Goal: Task Accomplishment & Management: Manage account settings

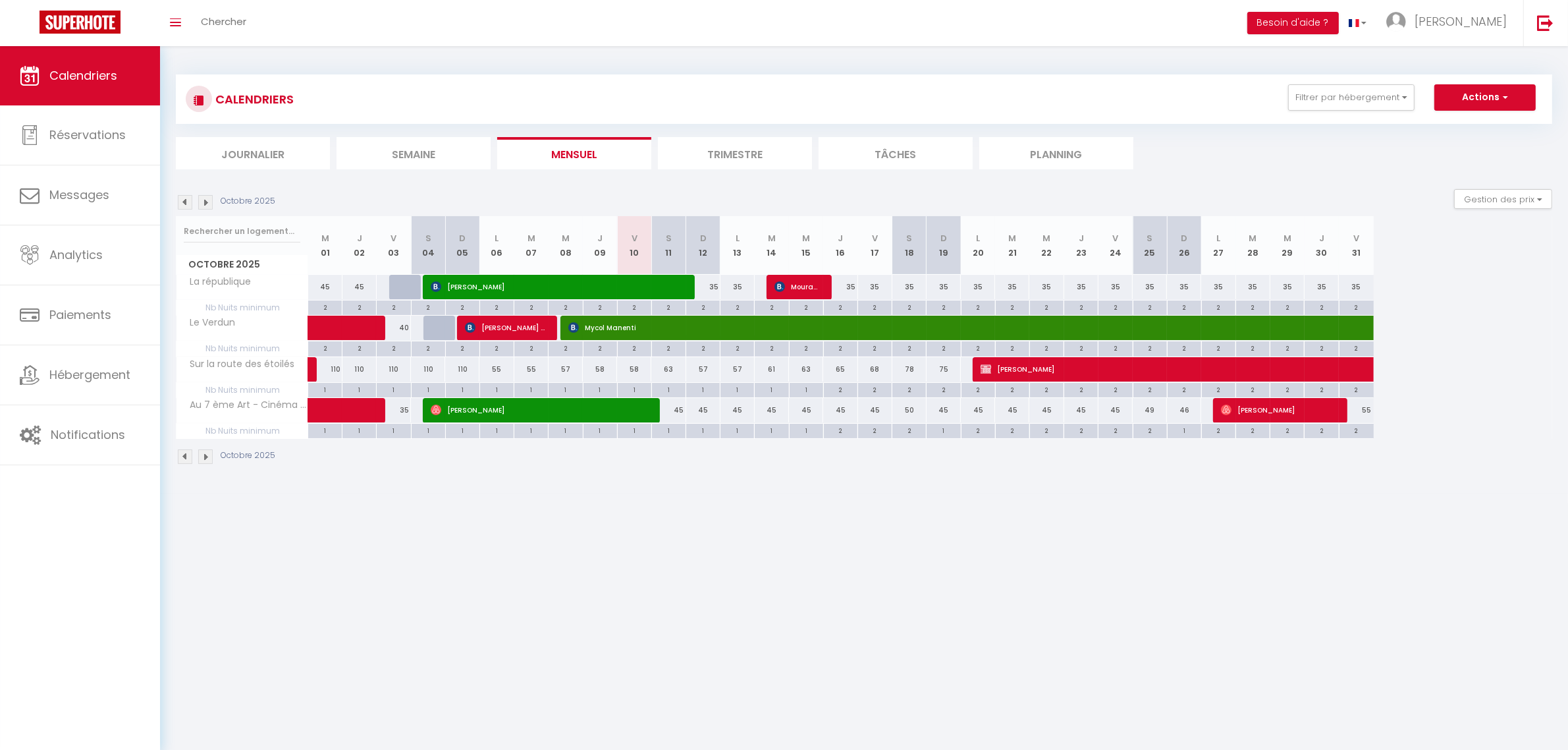
click at [186, 207] on img at bounding box center [185, 202] width 14 height 14
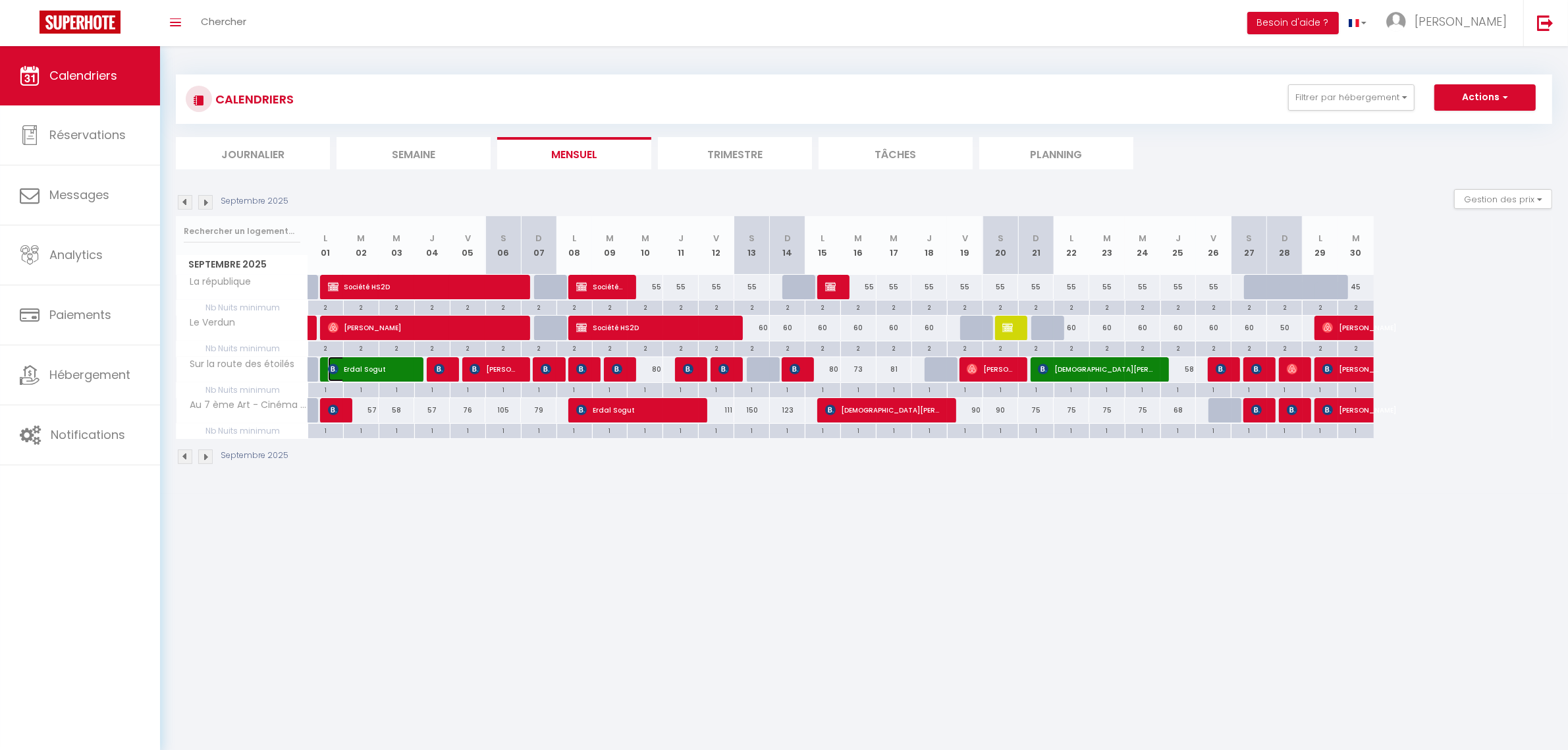
click at [366, 364] on span "Erdal Sogut" at bounding box center [369, 368] width 83 height 25
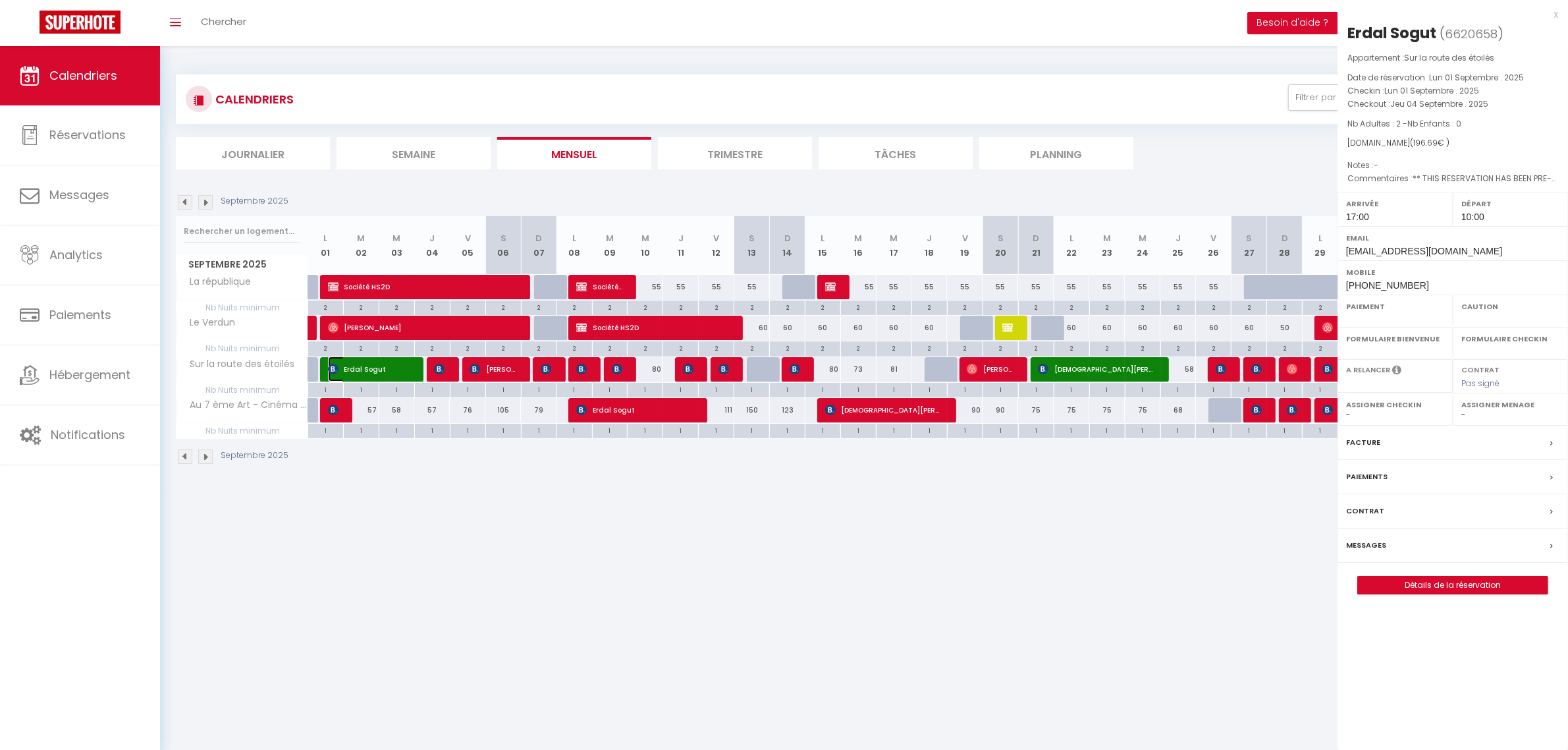
select select "OK"
select select "1"
select select "0"
select select "1"
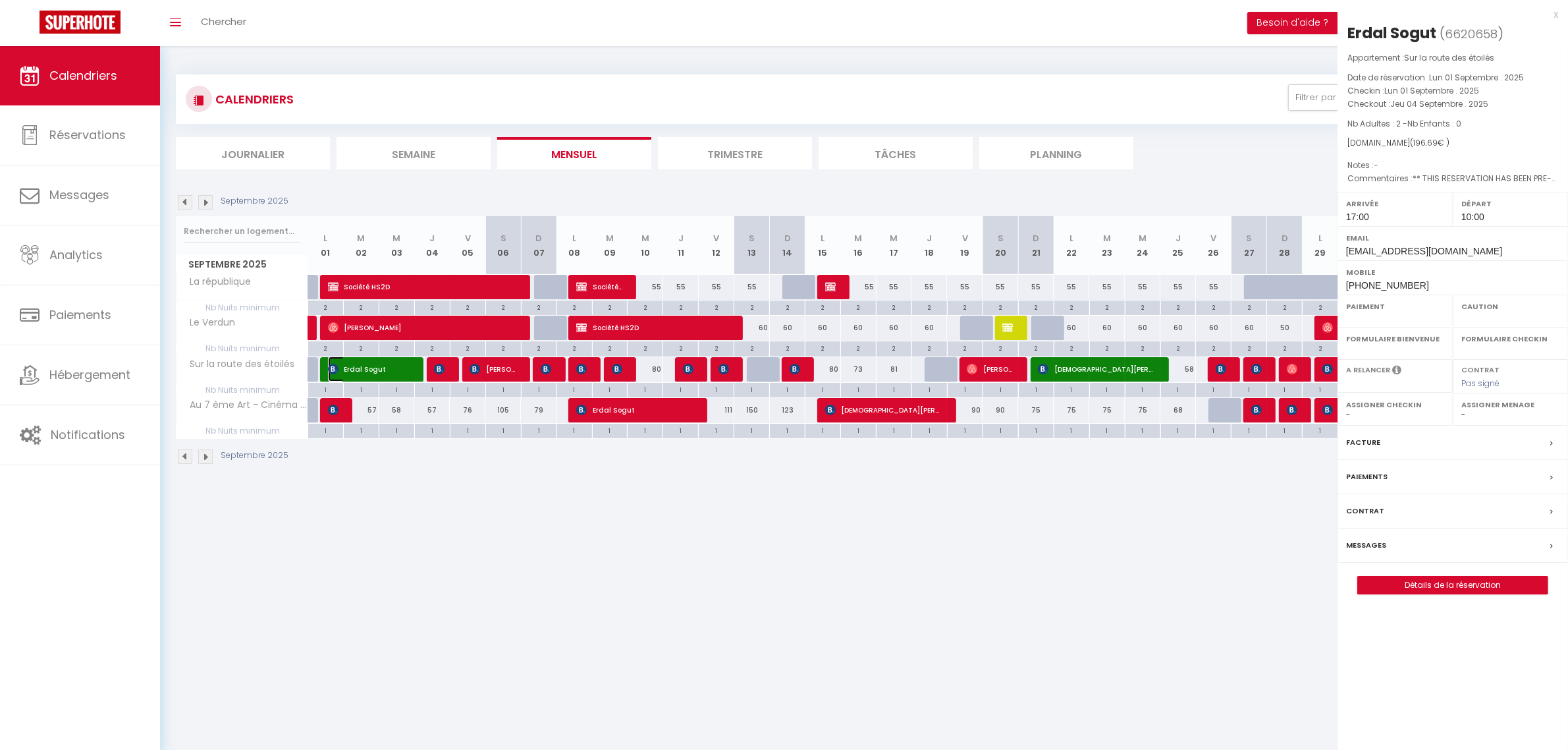
select select
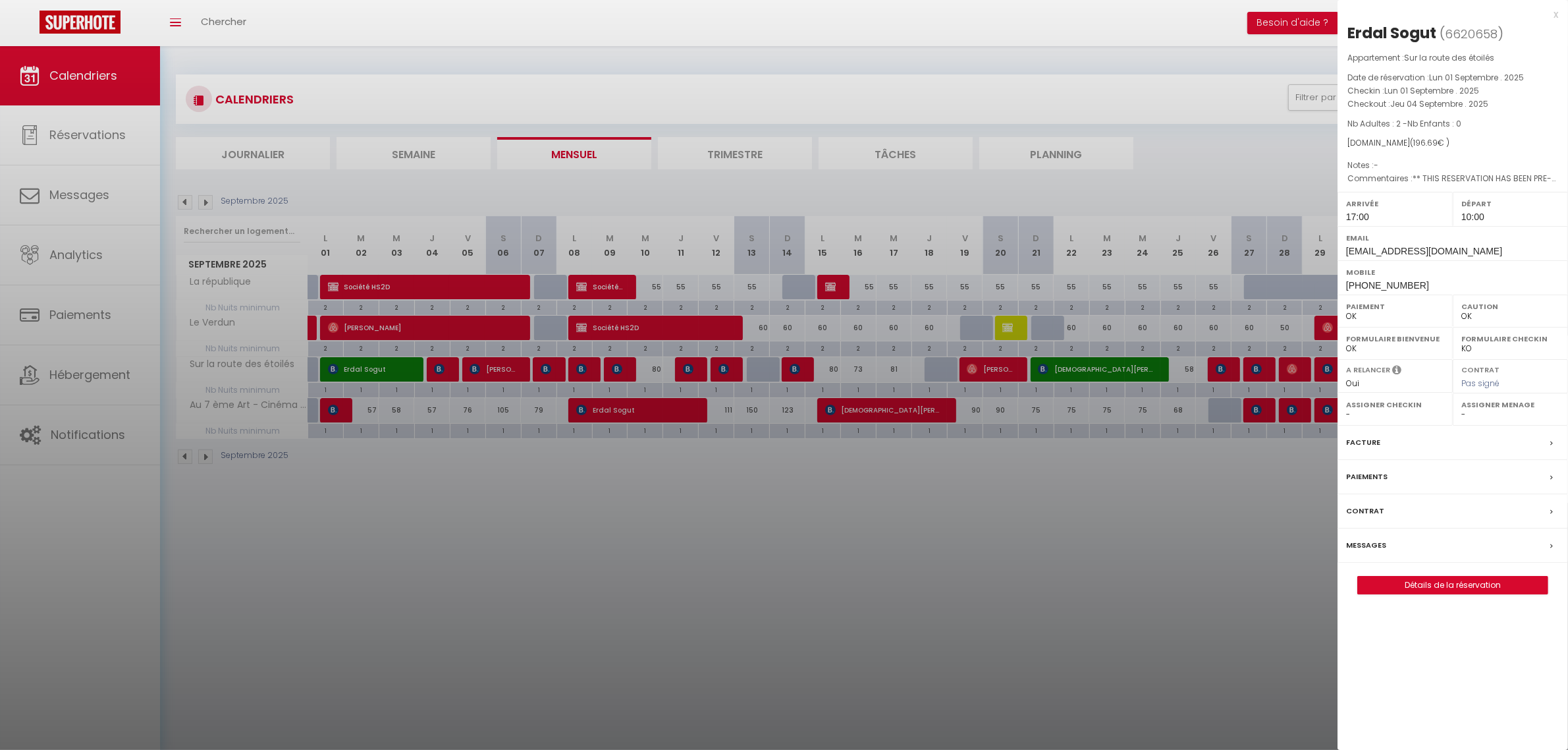
click at [973, 560] on div at bounding box center [784, 375] width 1568 height 750
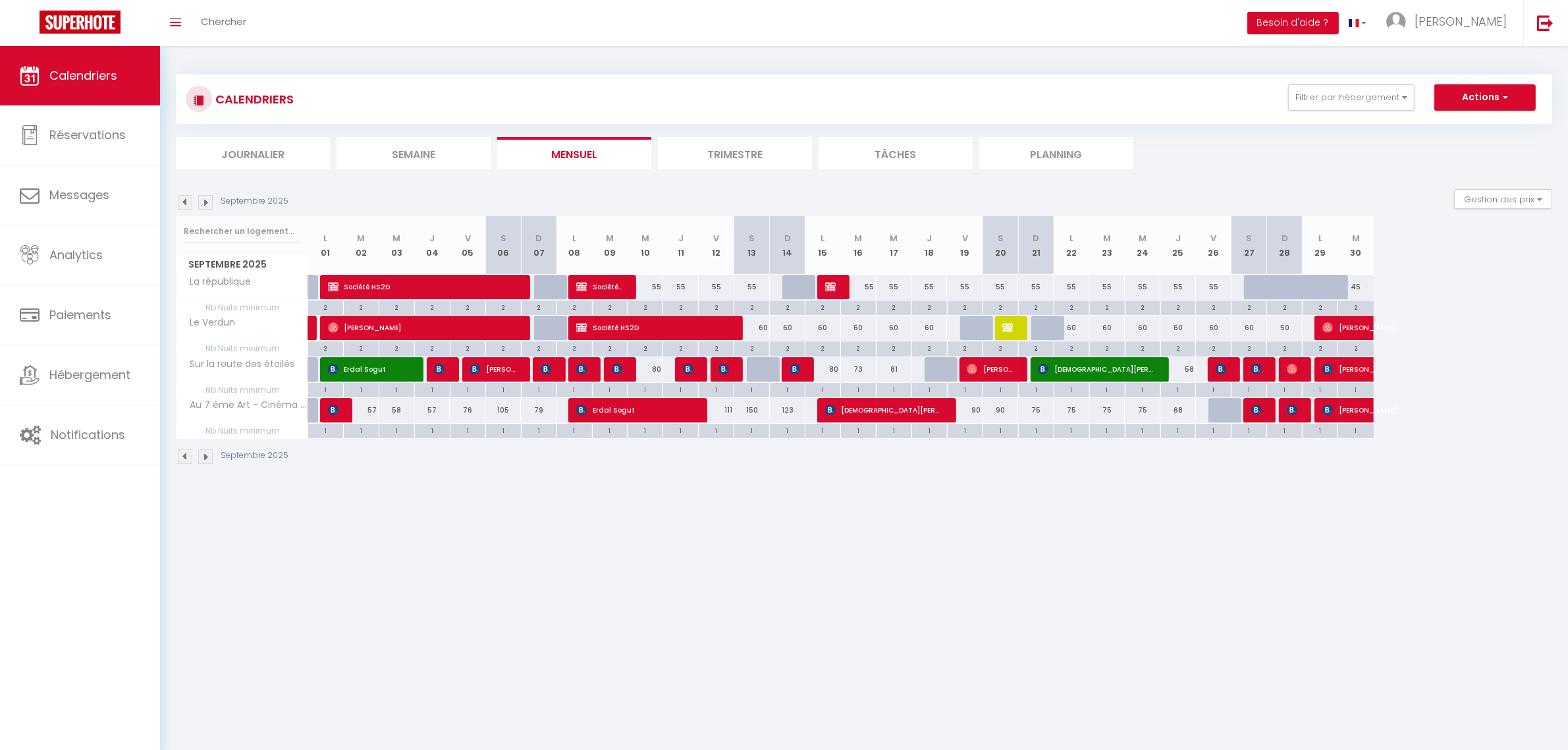
click at [447, 366] on div at bounding box center [444, 369] width 36 height 25
click at [442, 370] on img at bounding box center [439, 368] width 10 height 10
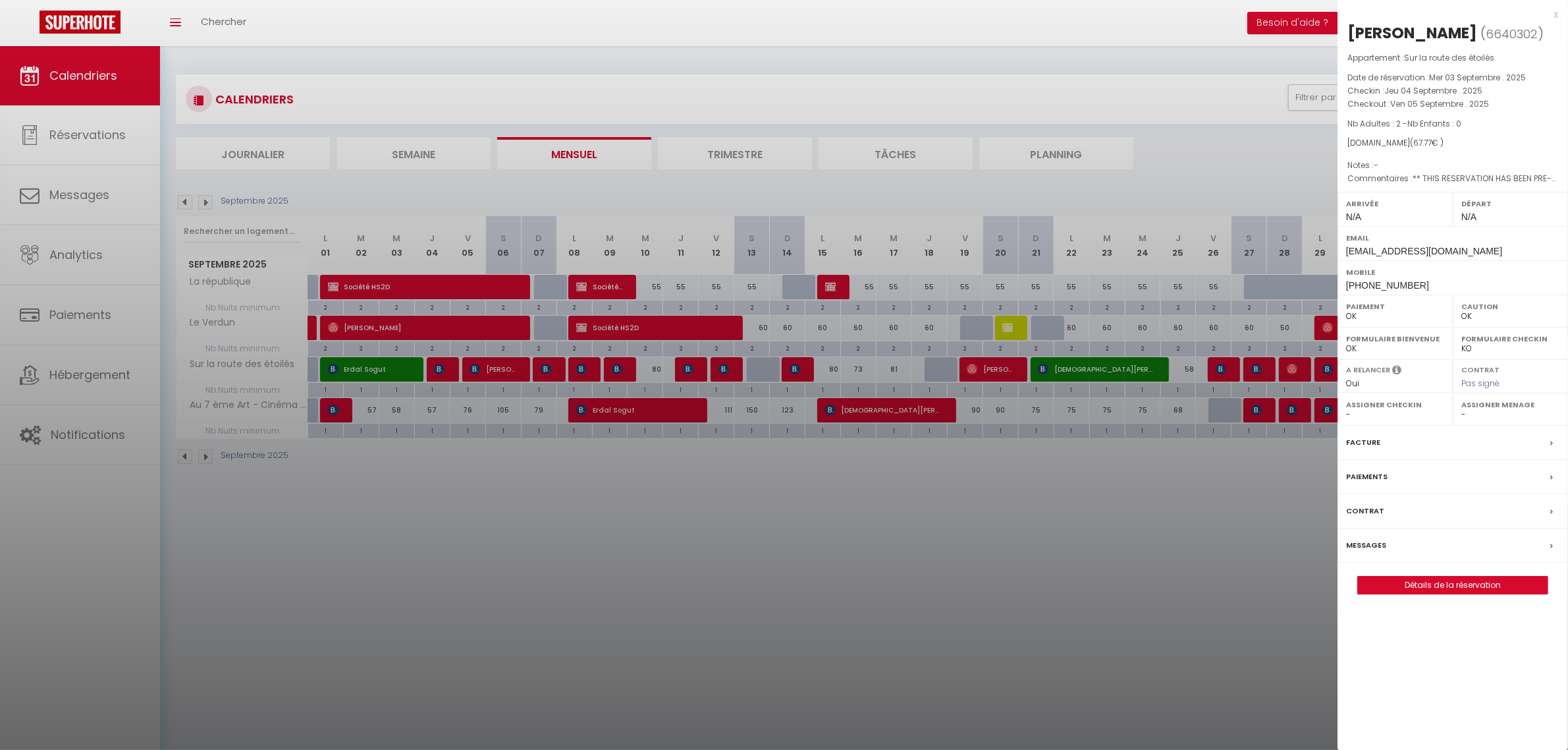
click at [910, 611] on div at bounding box center [784, 375] width 1568 height 750
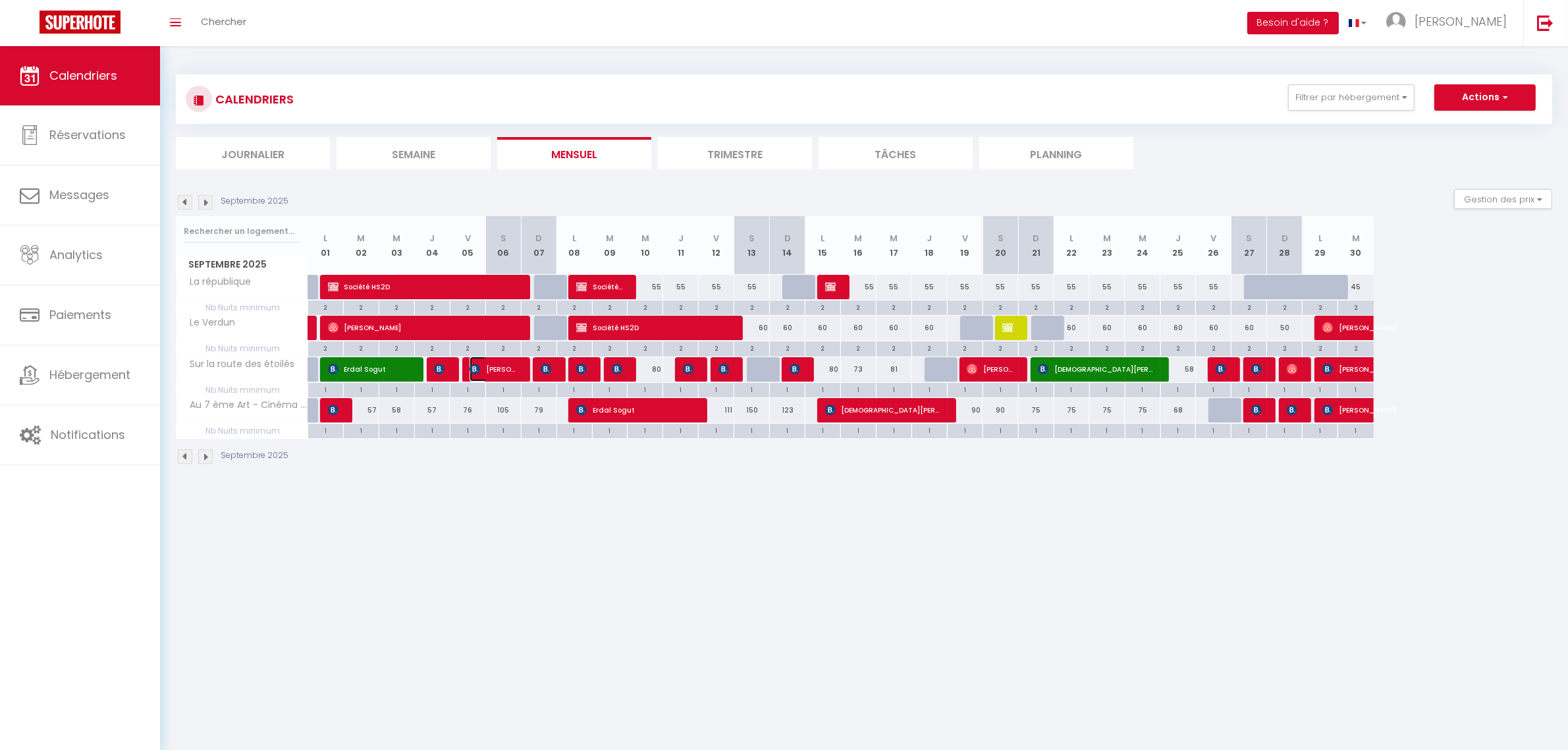
click at [494, 371] on span "[PERSON_NAME]" at bounding box center [493, 368] width 47 height 25
select select "1"
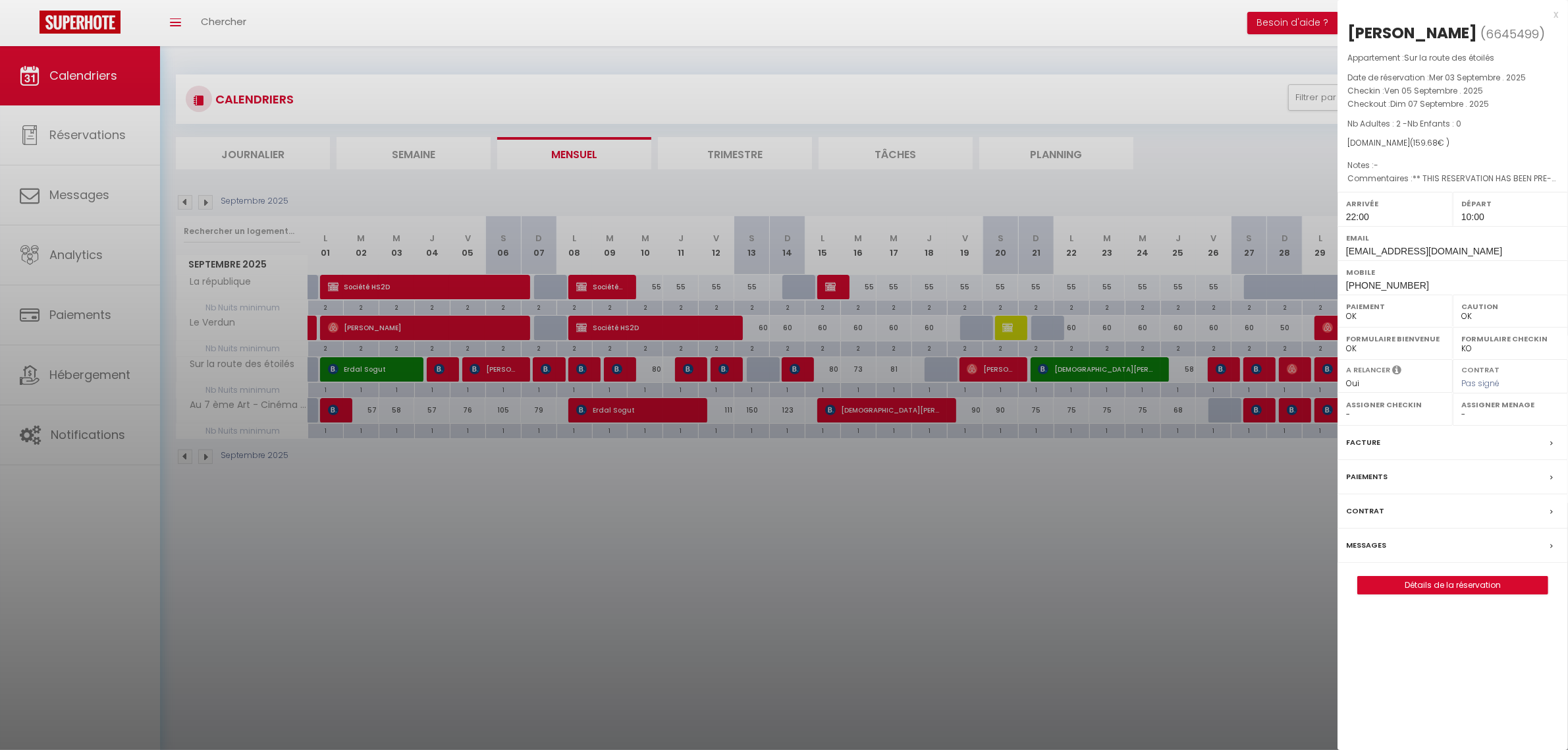
click at [765, 611] on div at bounding box center [784, 375] width 1568 height 750
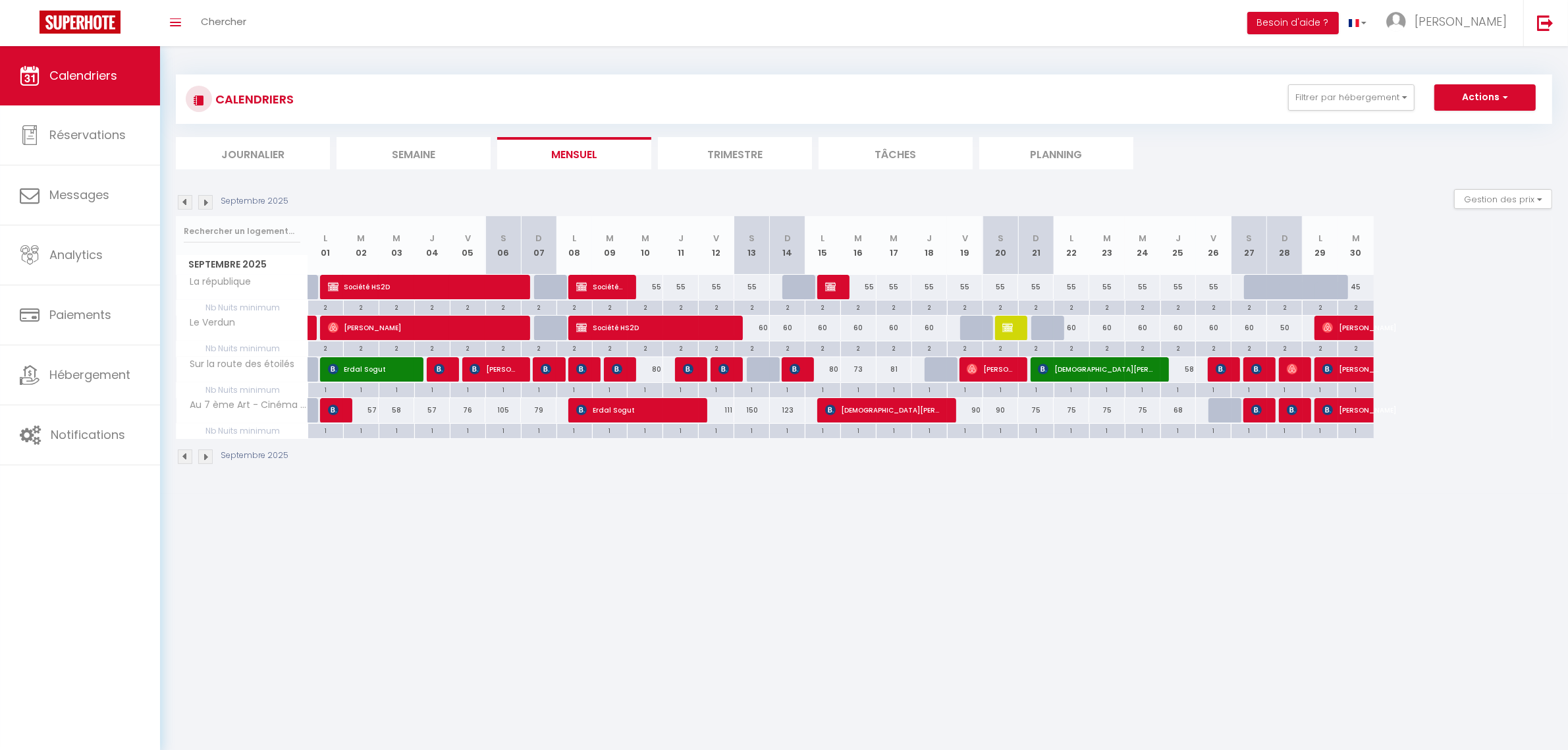
click at [554, 369] on div at bounding box center [551, 369] width 36 height 25
click at [540, 370] on td "60 [PERSON_NAME]" at bounding box center [538, 368] width 36 height 25
click at [543, 370] on img at bounding box center [545, 368] width 10 height 10
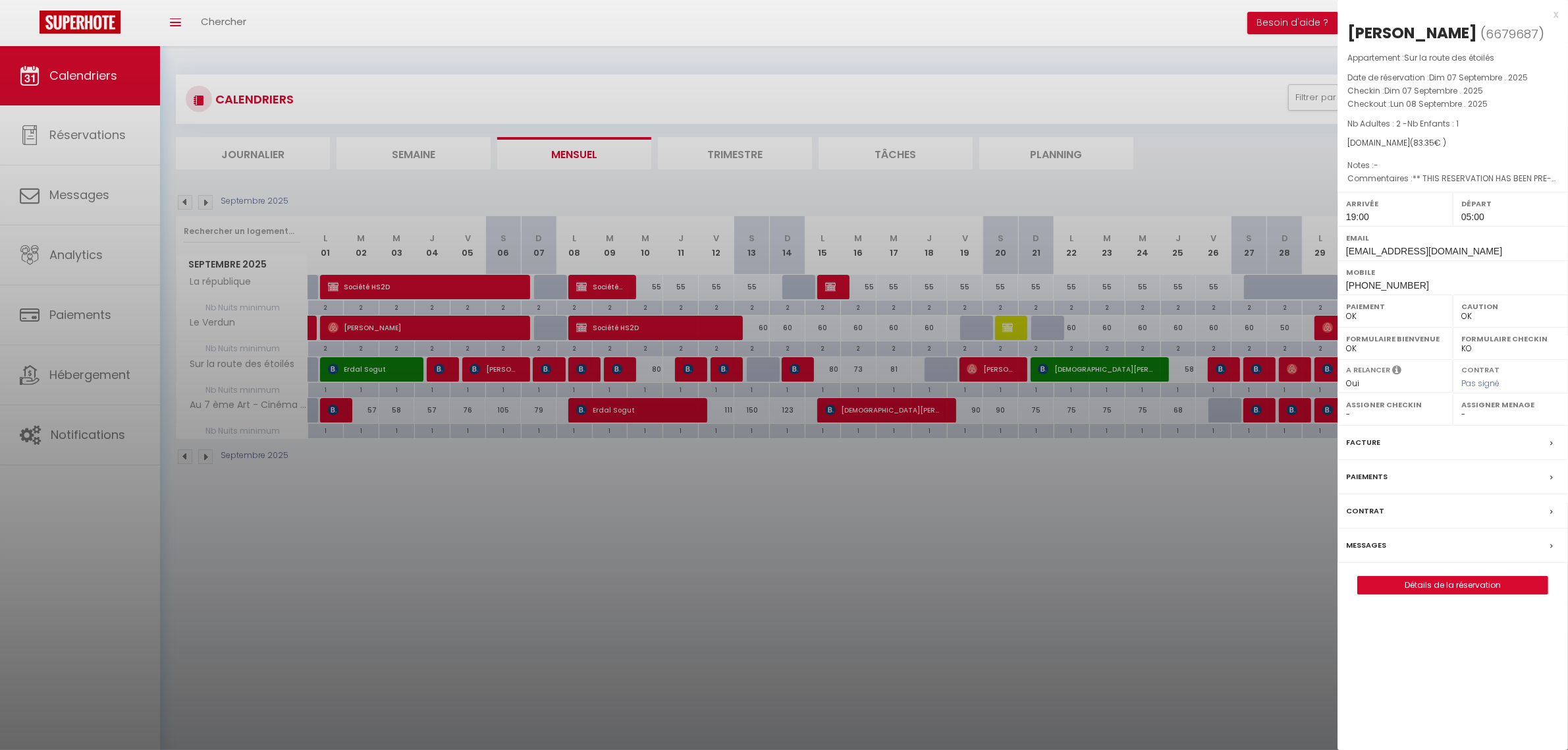
click at [614, 561] on div at bounding box center [784, 375] width 1568 height 750
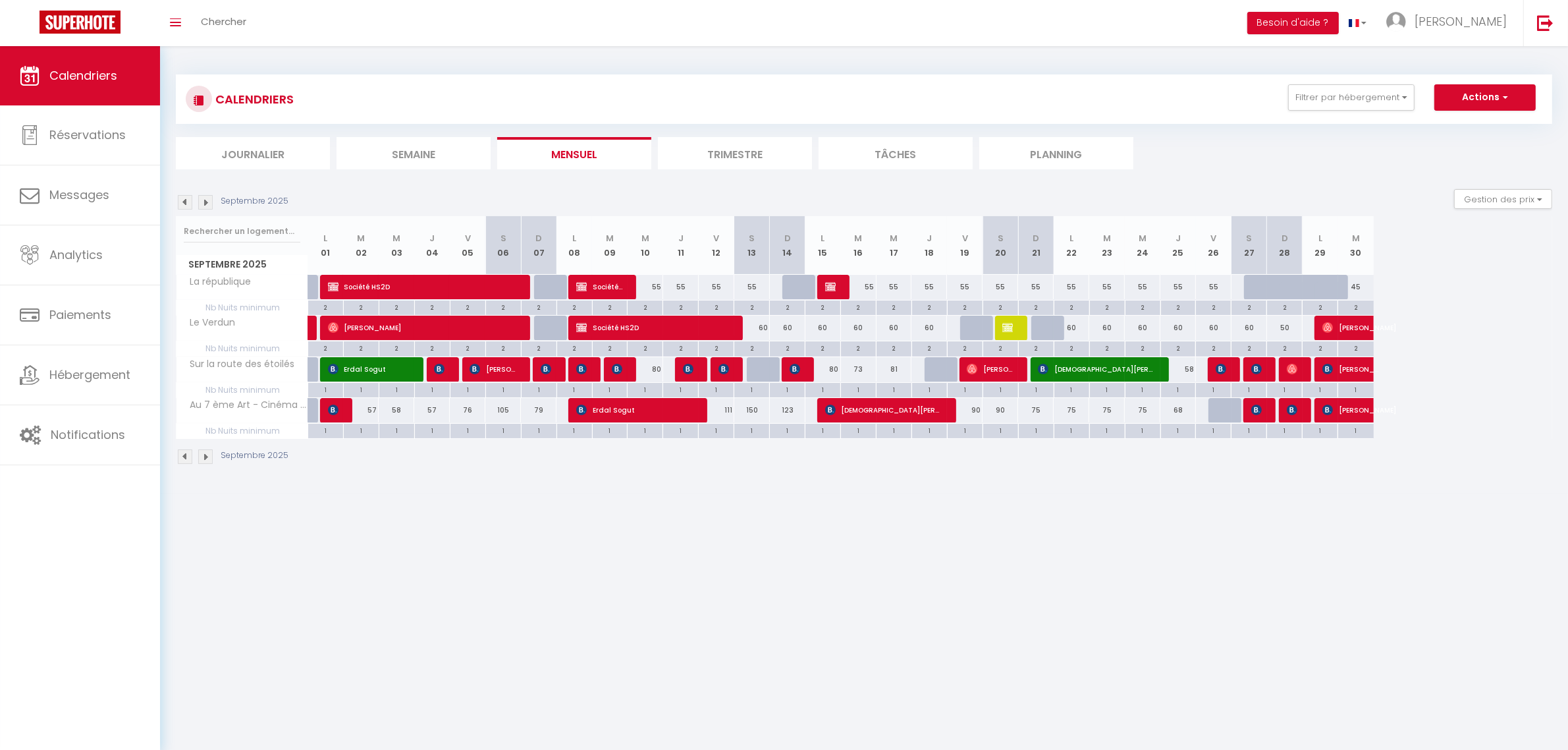
click at [591, 371] on div "82" at bounding box center [609, 369] width 36 height 25
click at [587, 366] on span "[PERSON_NAME]" at bounding box center [582, 368] width 12 height 25
select select "42804"
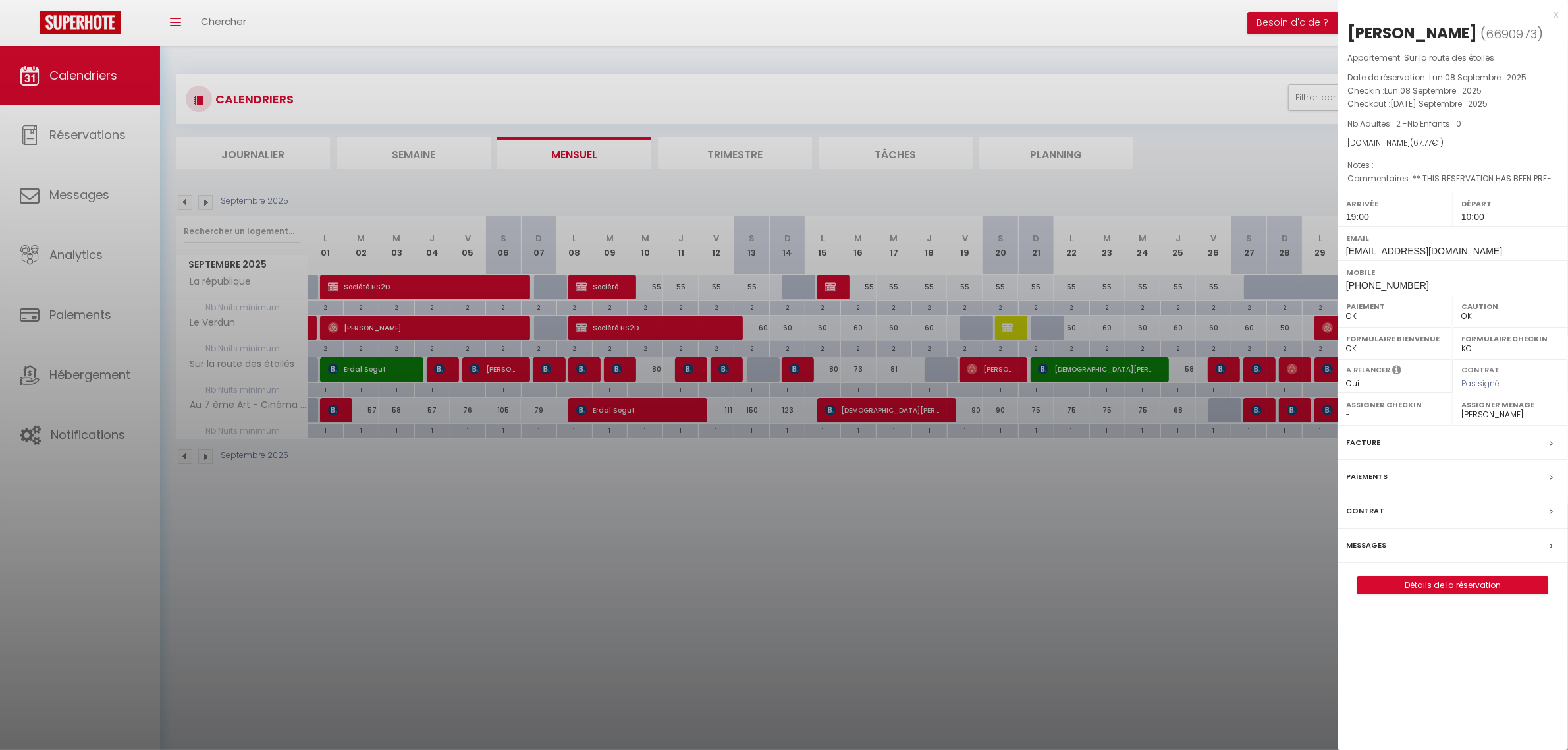
click at [697, 618] on div at bounding box center [784, 375] width 1568 height 750
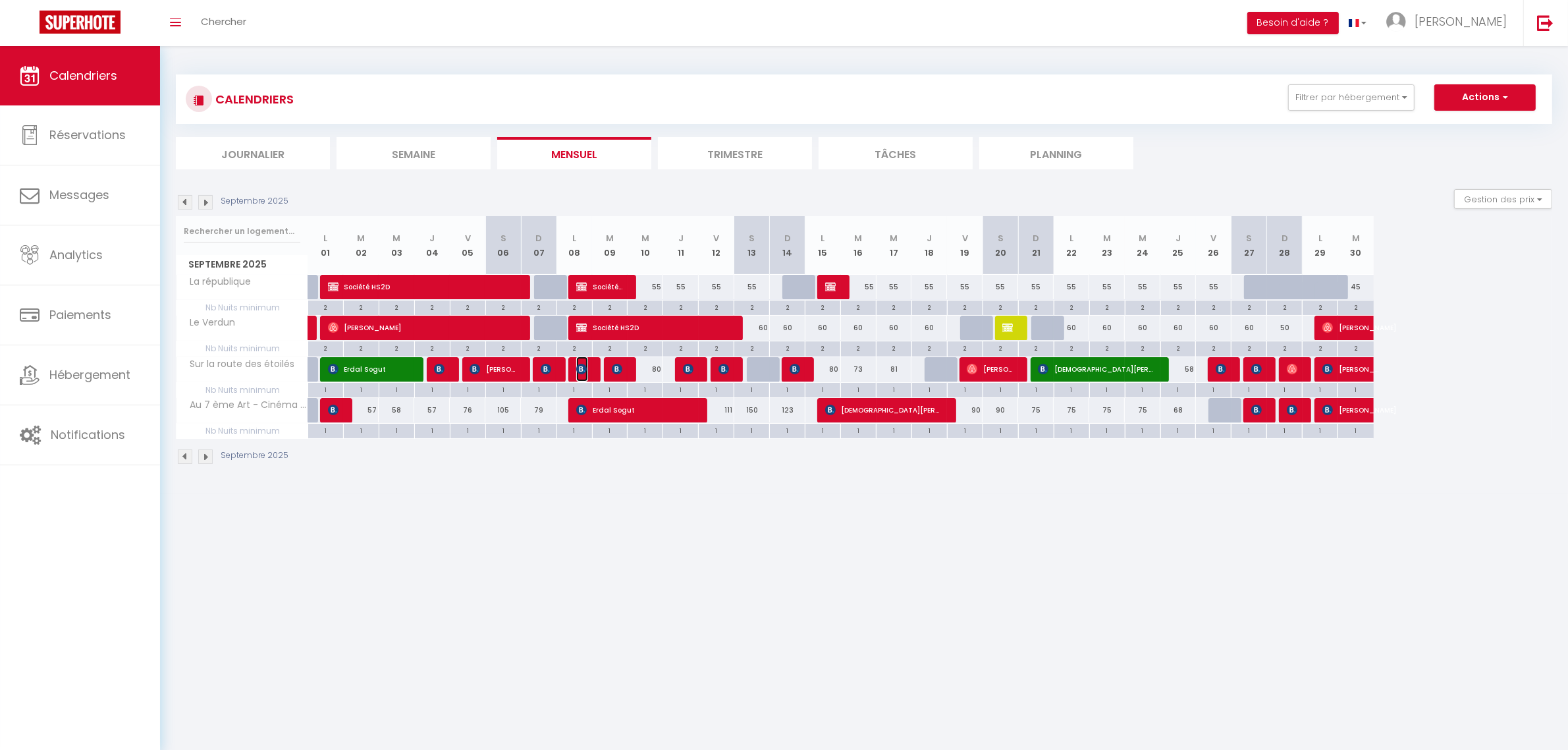
click at [580, 370] on img at bounding box center [581, 368] width 10 height 10
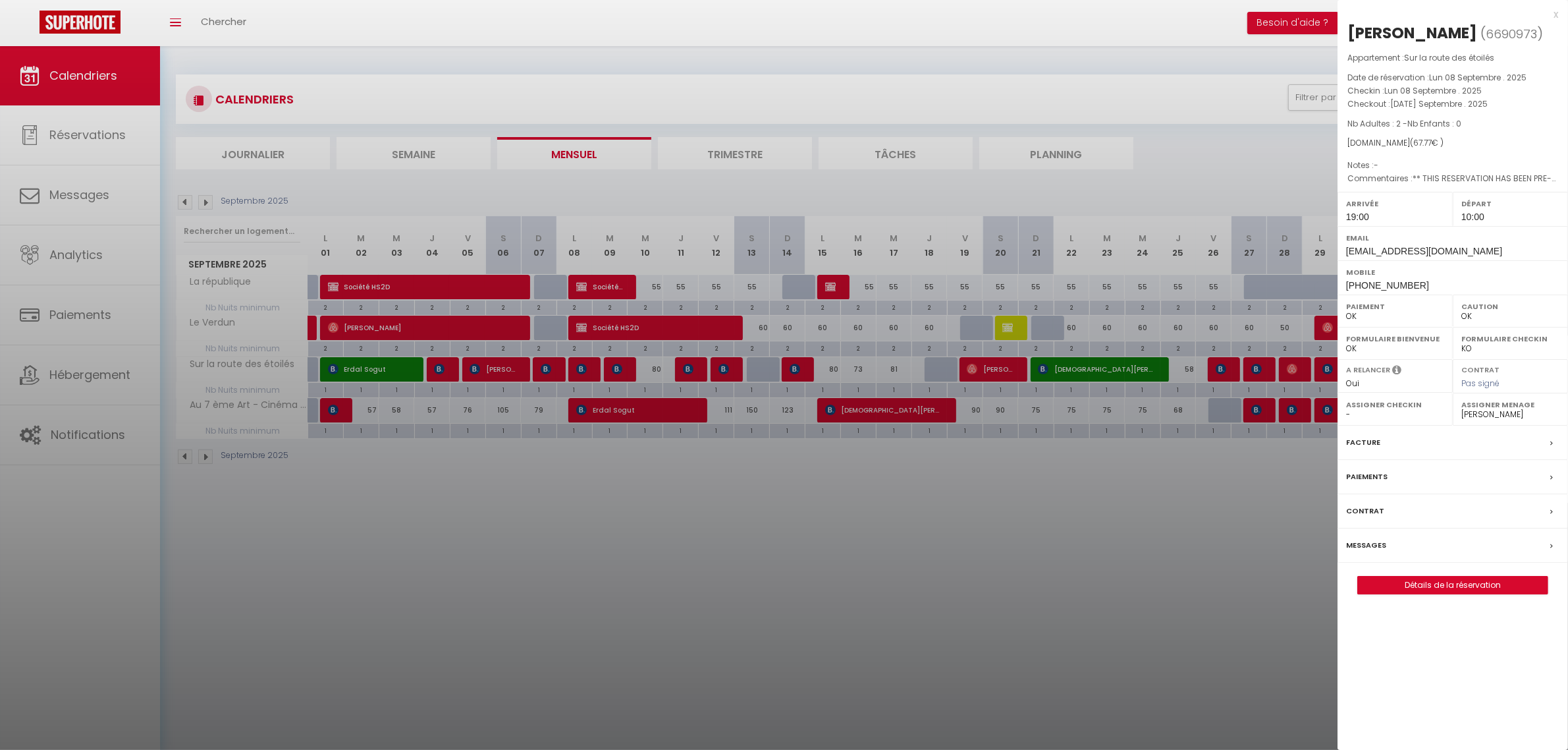
click at [787, 521] on div at bounding box center [784, 375] width 1568 height 750
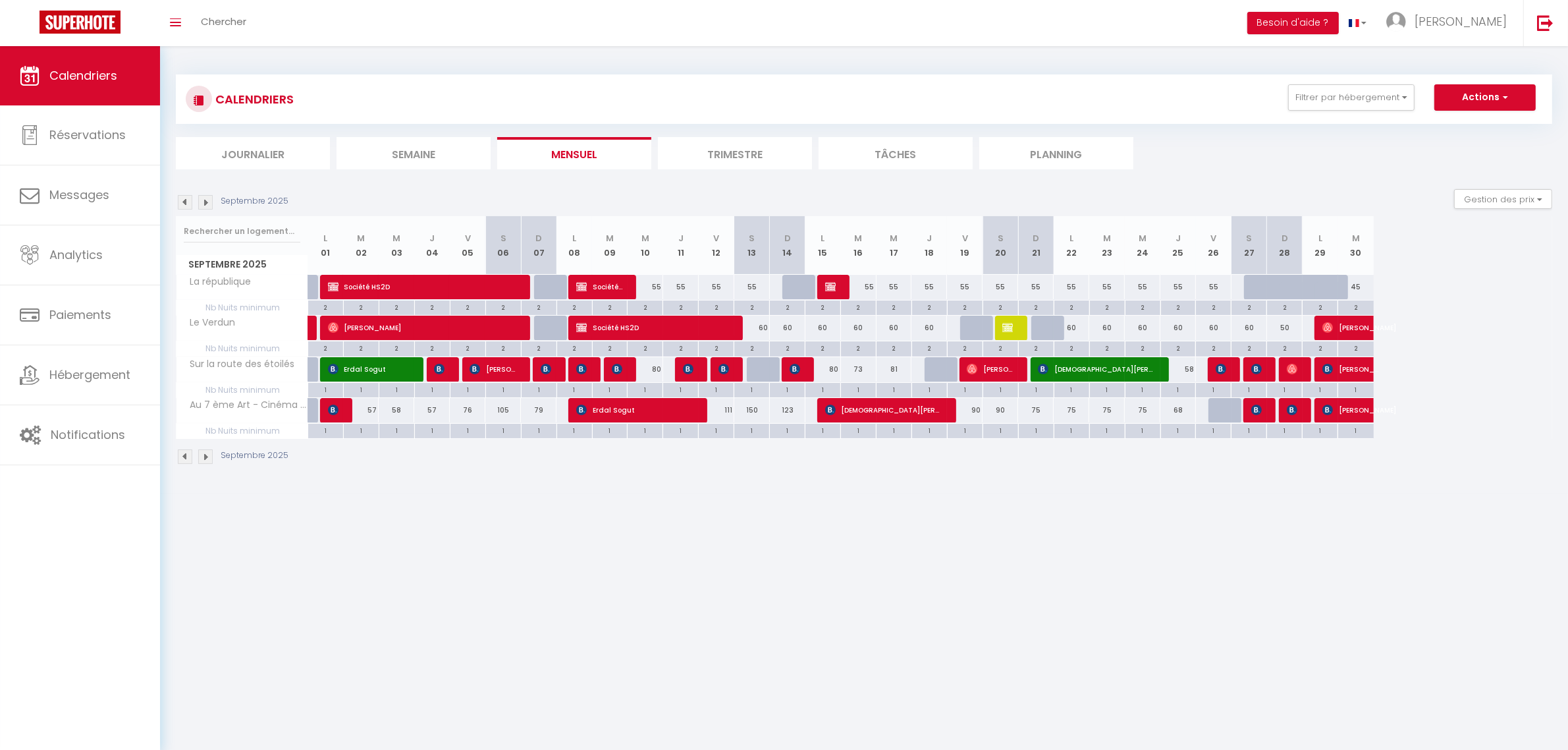
click at [624, 366] on div at bounding box center [621, 369] width 36 height 25
click at [607, 371] on div at bounding box center [621, 369] width 36 height 25
click at [616, 373] on img at bounding box center [617, 368] width 10 height 10
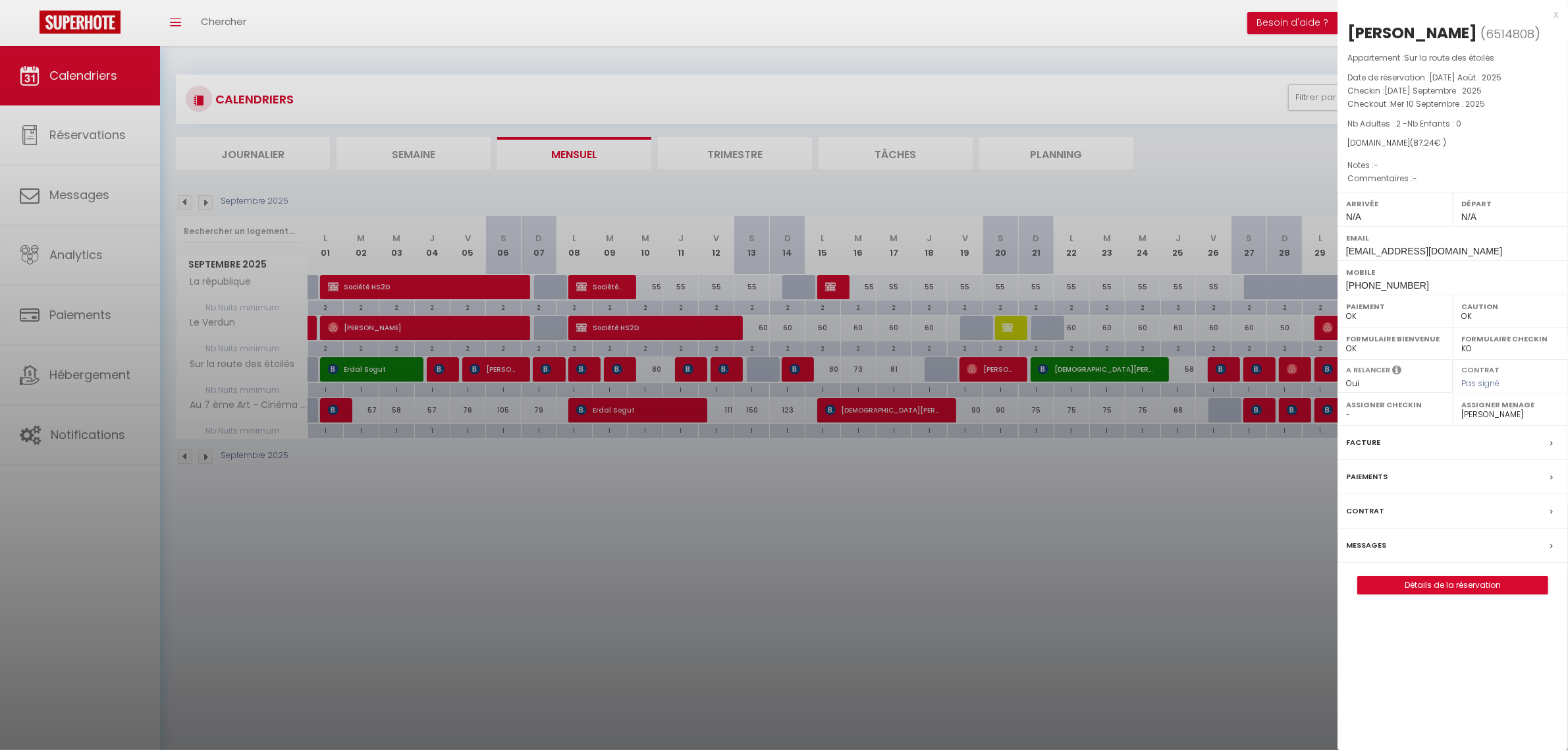
click at [897, 609] on div at bounding box center [784, 375] width 1568 height 750
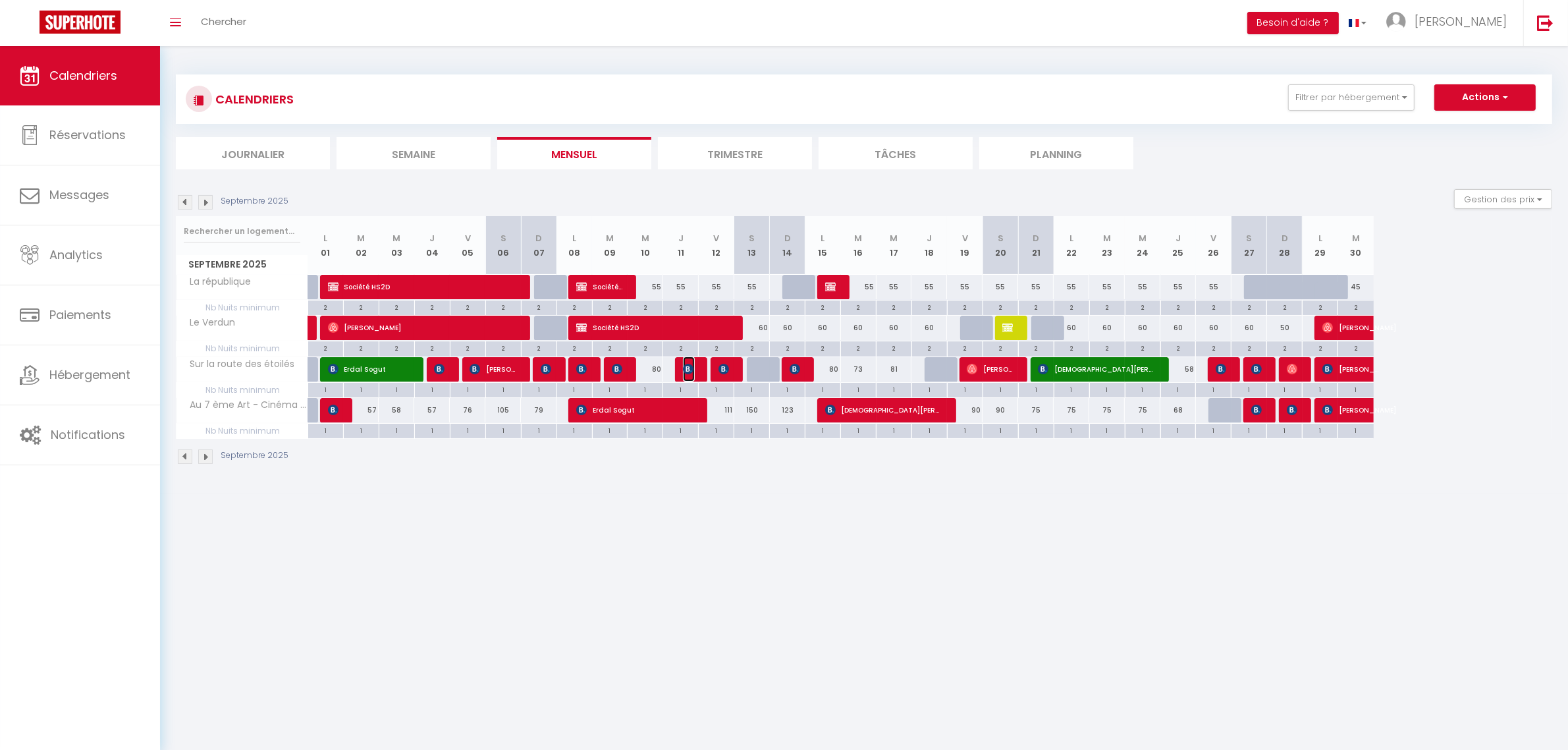
click at [686, 371] on img at bounding box center [688, 368] width 10 height 10
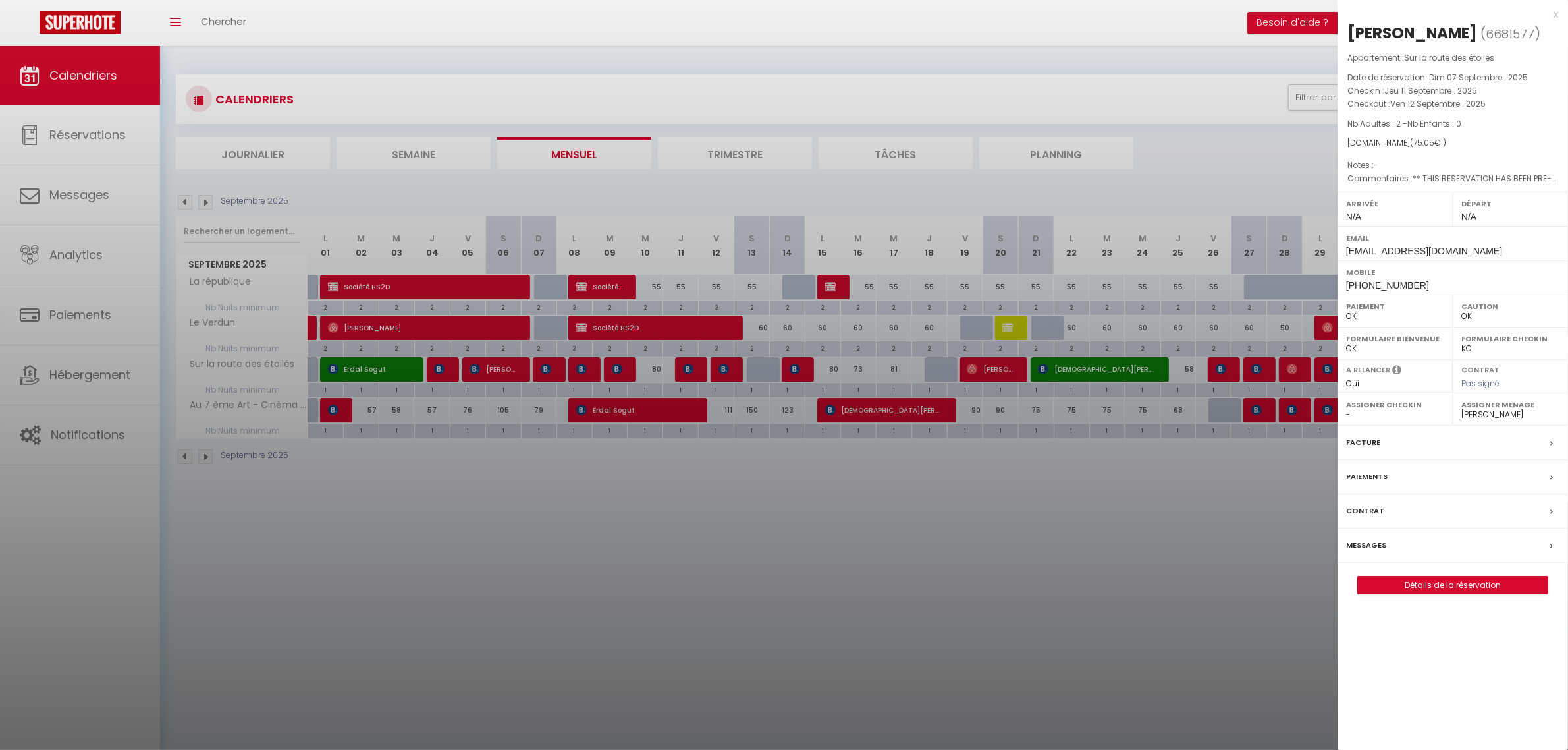
drag, startPoint x: 894, startPoint y: 616, endPoint x: 1438, endPoint y: 459, distance: 566.2
click at [894, 616] on div at bounding box center [784, 375] width 1568 height 750
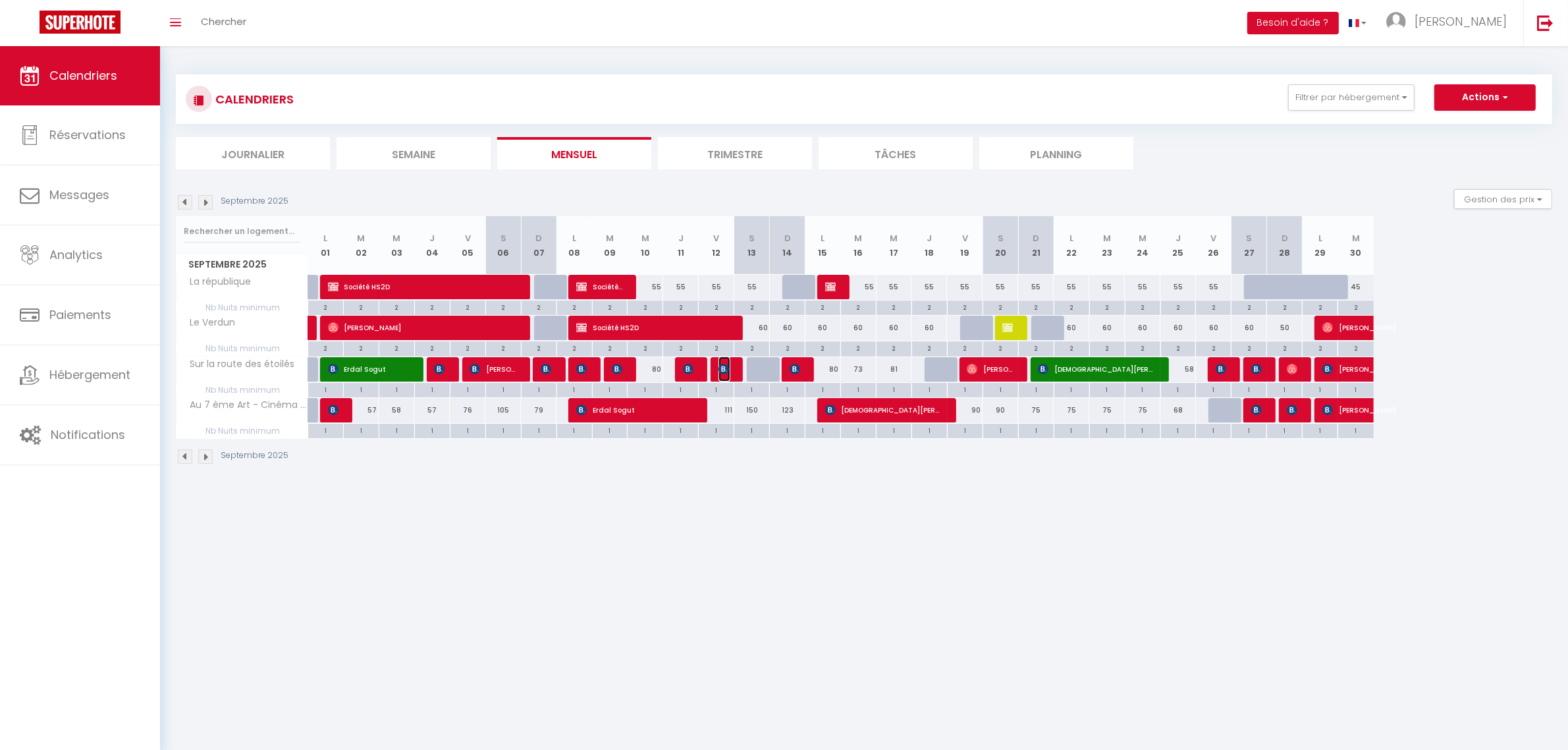
click at [721, 360] on span "[PERSON_NAME]" at bounding box center [724, 368] width 12 height 25
select select "1"
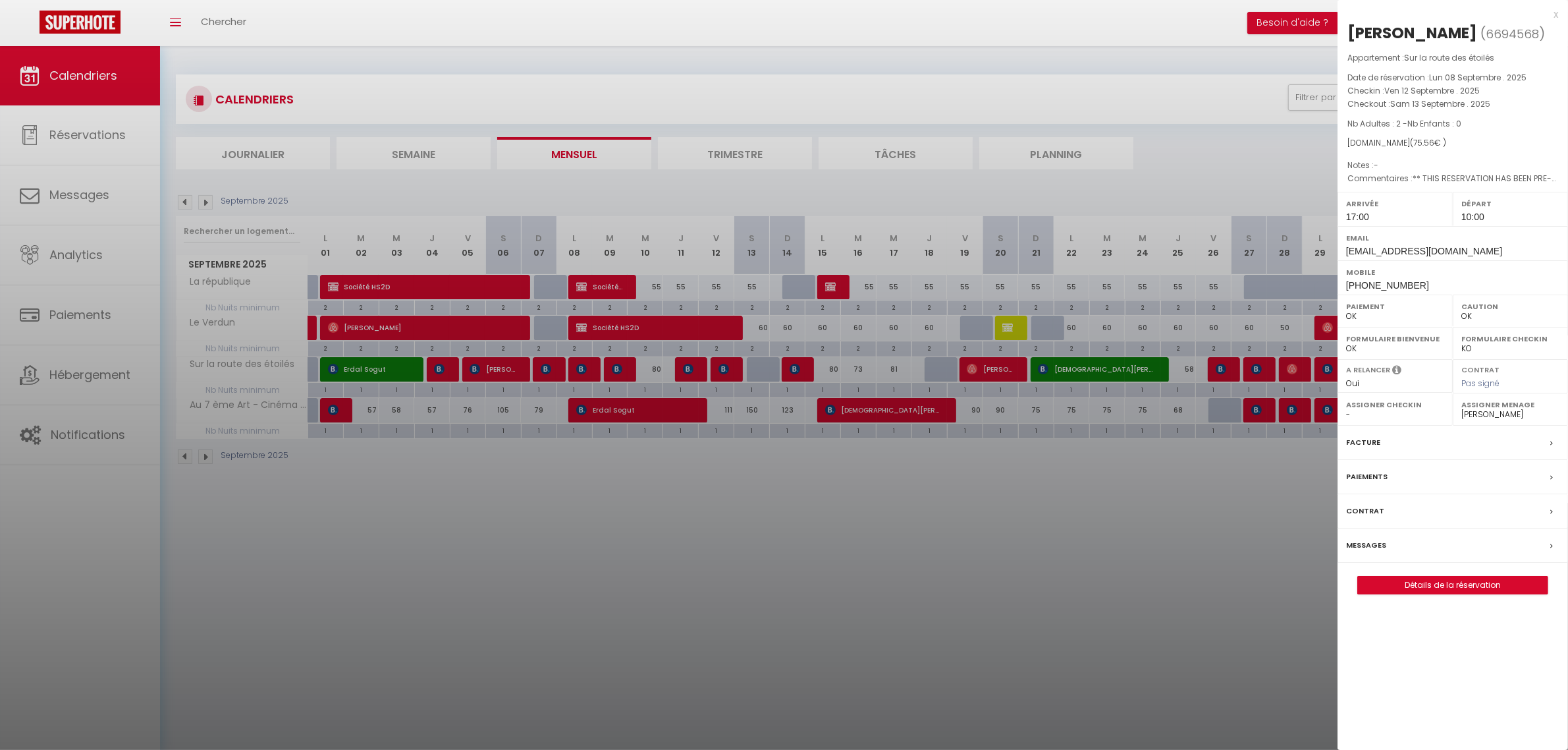
click at [985, 541] on div at bounding box center [784, 375] width 1568 height 750
